Goal: Task Accomplishment & Management: Manage account settings

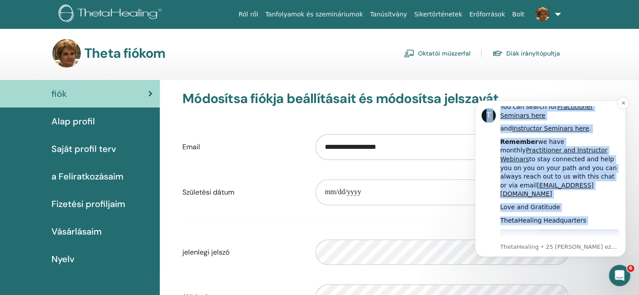
scroll to position [355, 0]
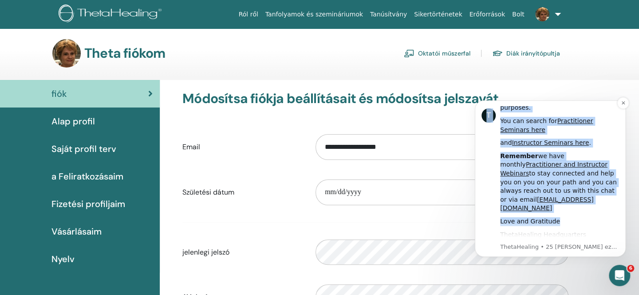
drag, startPoint x: 484, startPoint y: 116, endPoint x: 592, endPoint y: 164, distance: 117.4
click at [592, 164] on div "T Hi [PERSON_NAME], As a ThetaHealing Practitioner and Instructor, continuous g…" at bounding box center [550, 178] width 138 height 145
click at [596, 164] on div "**********" at bounding box center [399, 289] width 479 height 419
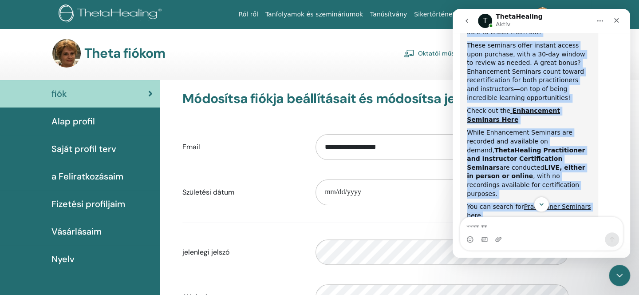
scroll to position [318, 0]
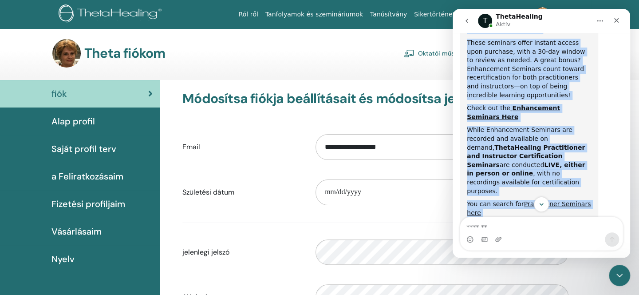
drag, startPoint x: 468, startPoint y: 120, endPoint x: 567, endPoint y: 197, distance: 125.8
click at [567, 197] on div "You have a new login experience! Thetahealing now uses email as your user ID. T…" at bounding box center [540, 129] width 177 height 193
click at [567, 197] on div "Intercom messenger" at bounding box center [540, 204] width 177 height 15
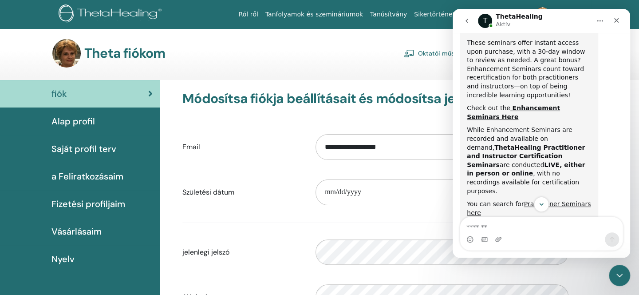
click at [567, 197] on div "Intercom messenger" at bounding box center [540, 204] width 177 height 15
drag, startPoint x: 528, startPoint y: 207, endPoint x: 515, endPoint y: 205, distance: 13.4
click at [489, 207] on div "Intercom messenger" at bounding box center [540, 204] width 177 height 15
click at [495, 206] on div "Intercom messenger" at bounding box center [540, 204] width 177 height 15
drag, startPoint x: 523, startPoint y: 206, endPoint x: 511, endPoint y: 207, distance: 12.1
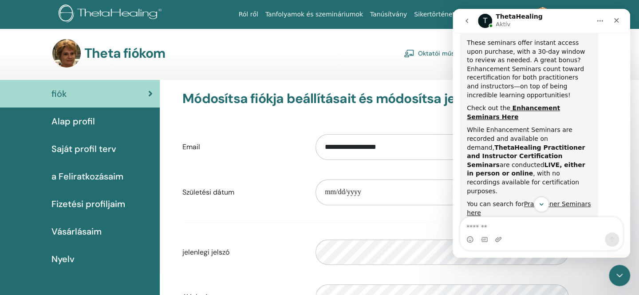
click at [511, 207] on div "Intercom messenger" at bounding box center [540, 204] width 177 height 15
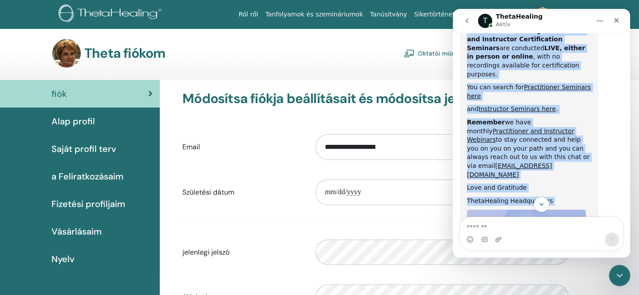
scroll to position [446, 0]
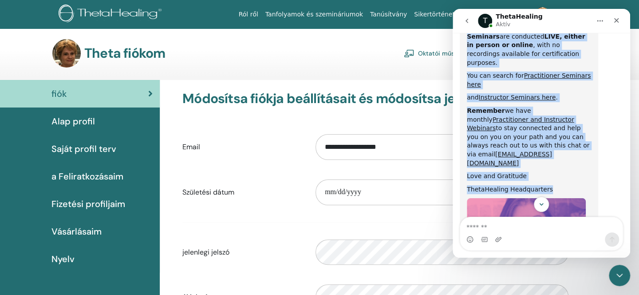
drag, startPoint x: 468, startPoint y: 79, endPoint x: 567, endPoint y: 90, distance: 100.4
click at [567, 90] on div "Hi [PERSON_NAME], As a ThetaHealing Practitioner and Instructor, continuous gro…" at bounding box center [529, 11] width 124 height 611
click at [567, 185] on div "ThetaHealing Headquarters" at bounding box center [529, 189] width 124 height 9
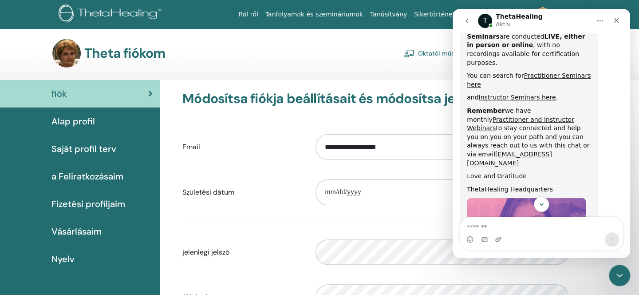
click at [562, 185] on div "ThetaHealing Headquarters" at bounding box center [529, 189] width 124 height 9
click at [545, 172] on div "Love and Gratitude" at bounding box center [529, 176] width 124 height 9
click at [519, 172] on div "Love and Gratitude" at bounding box center [529, 176] width 124 height 9
click at [520, 172] on div "Love and Gratitude" at bounding box center [529, 176] width 124 height 9
click at [519, 172] on div "Love and Gratitude" at bounding box center [529, 176] width 124 height 9
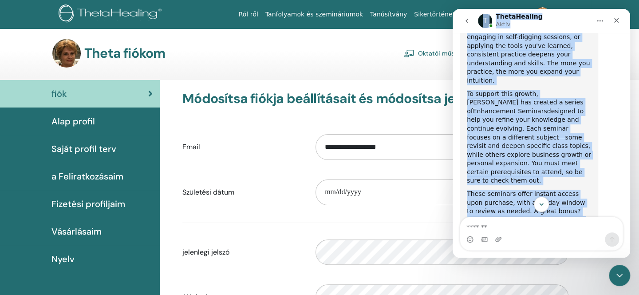
scroll to position [0, 0]
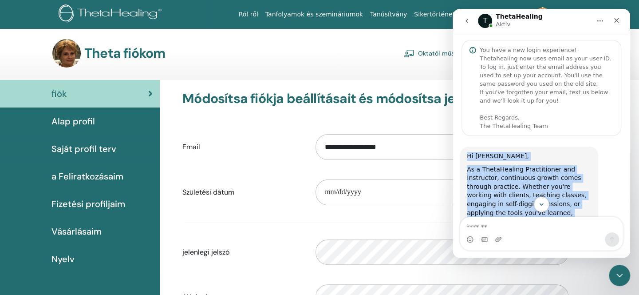
copy div "Lo Ipsum, Do s AmetcOnsecte Adipiscingel sed Doeiusmodt, incididunt utlabo etdo…"
drag, startPoint x: 519, startPoint y: 79, endPoint x: 468, endPoint y: 142, distance: 81.1
copy div "Lo Ipsum, Do s AmetcOnsecte Adipiscingel sed Doeiusmodt, incididunt utlabo etdo…"
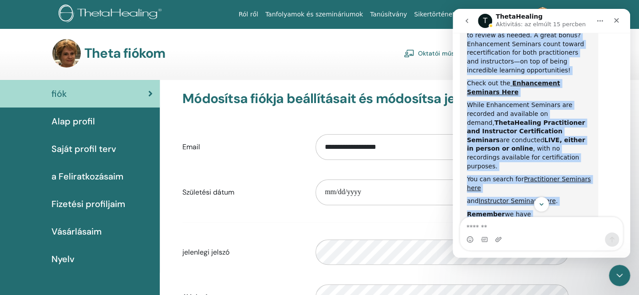
scroll to position [354, 0]
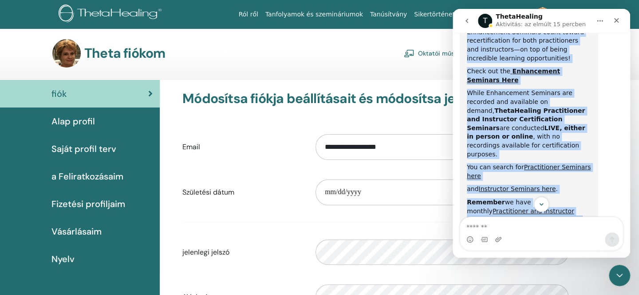
click at [591, 168] on div "Hi [PERSON_NAME], As a ThetaHealing Practitioner and Instructor, continuous gro…" at bounding box center [529, 105] width 138 height 626
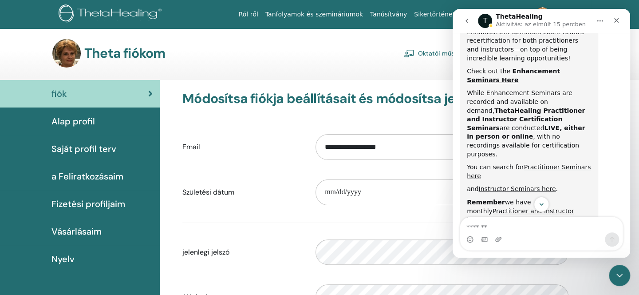
click at [591, 168] on div "Hi [PERSON_NAME], As a ThetaHealing Practitioner and Instructor, continuous gro…" at bounding box center [529, 105] width 138 height 626
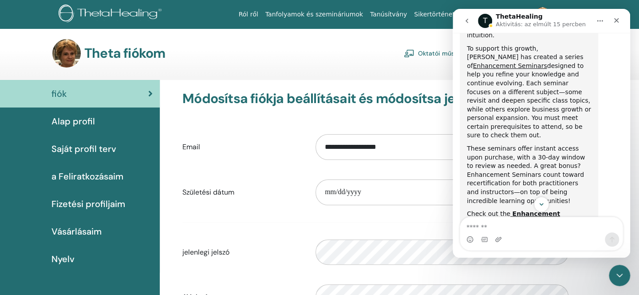
scroll to position [212, 0]
